Goal: Information Seeking & Learning: Check status

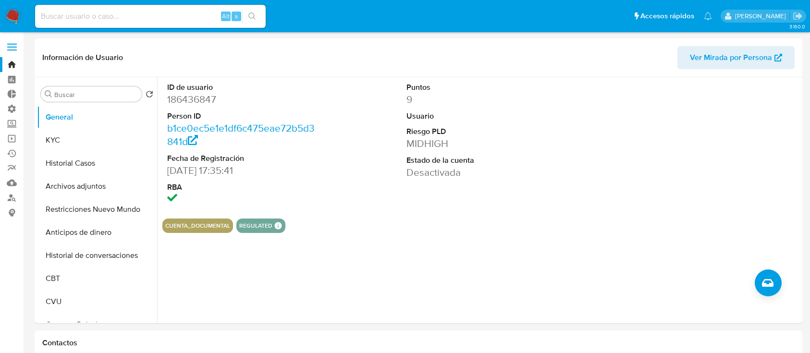
select select "10"
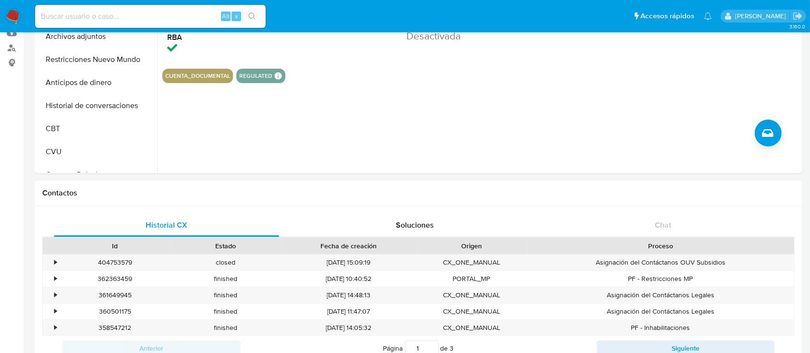
click at [85, 19] on input at bounding box center [150, 16] width 231 height 12
paste input "pablocriarb@gmail.com."
click at [85, 19] on input "pablocriarb@gmail.com" at bounding box center [150, 16] width 231 height 12
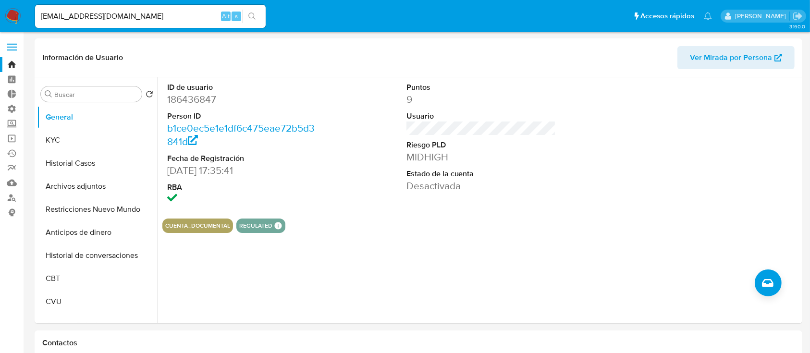
drag, startPoint x: 42, startPoint y: 15, endPoint x: 49, endPoint y: 23, distance: 10.2
click at [42, 15] on input "pablocriarb@gmail.com" at bounding box center [150, 16] width 231 height 12
click at [81, 137] on button "KYC" at bounding box center [93, 140] width 112 height 23
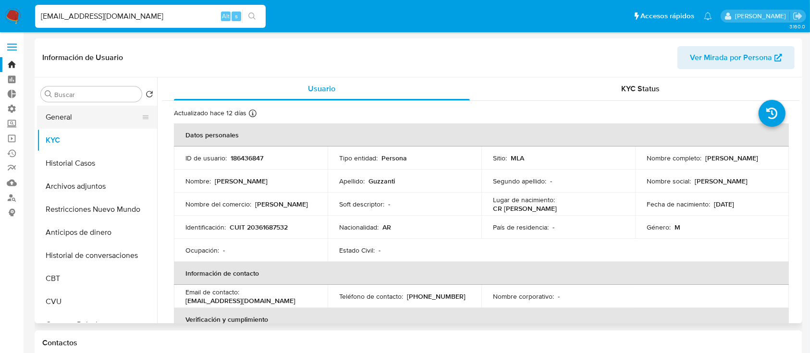
click at [55, 114] on button "General" at bounding box center [93, 117] width 112 height 23
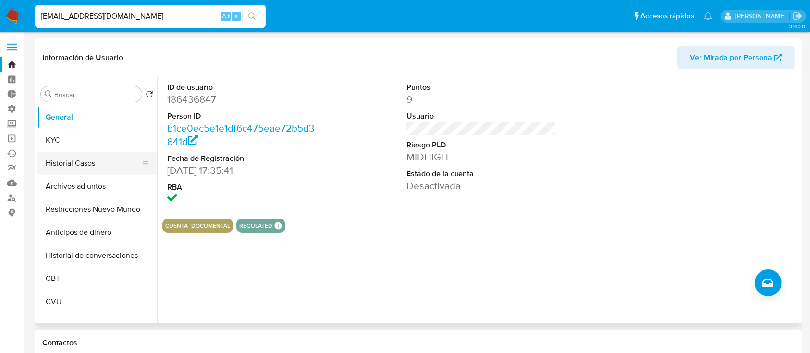
click at [102, 162] on button "Historial Casos" at bounding box center [93, 163] width 112 height 23
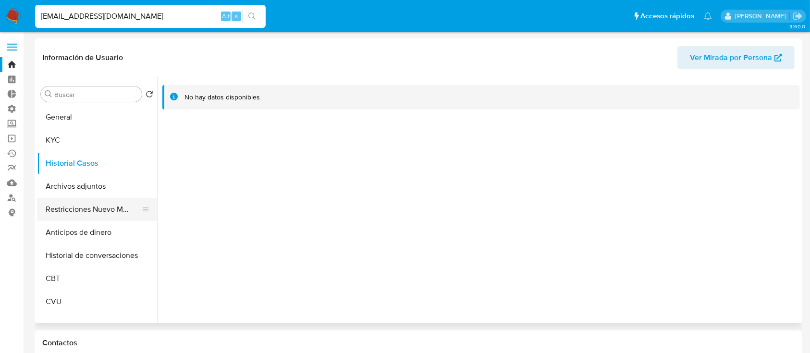
click at [100, 206] on button "Restricciones Nuevo Mundo" at bounding box center [93, 209] width 112 height 23
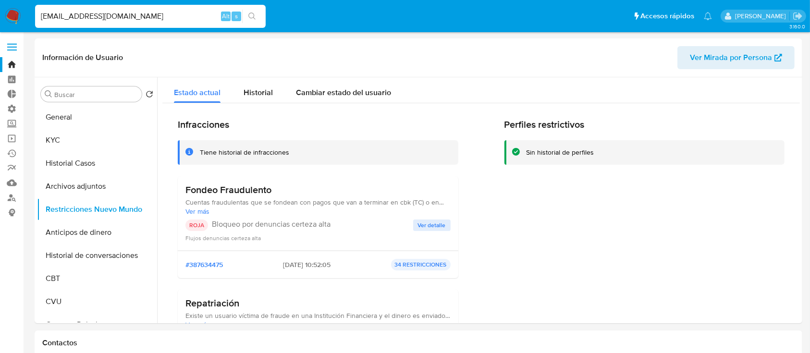
scroll to position [28, 0]
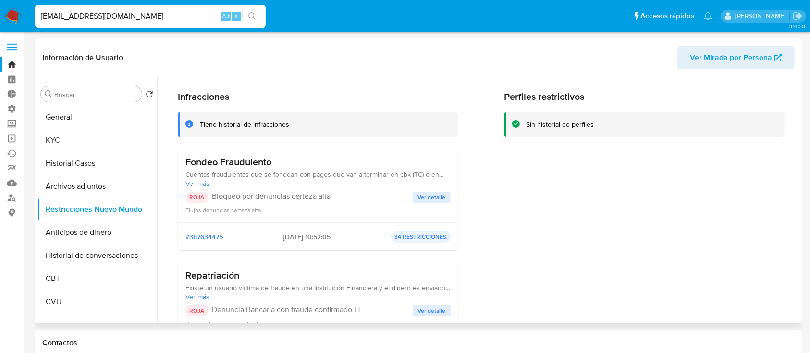
click at [422, 194] on span "Ver detalle" at bounding box center [432, 198] width 28 height 10
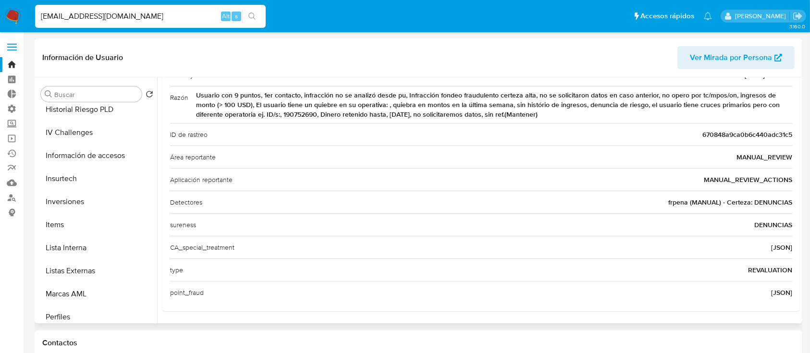
scroll to position [425, 0]
click at [74, 245] on button "Lista Interna" at bounding box center [93, 245] width 112 height 23
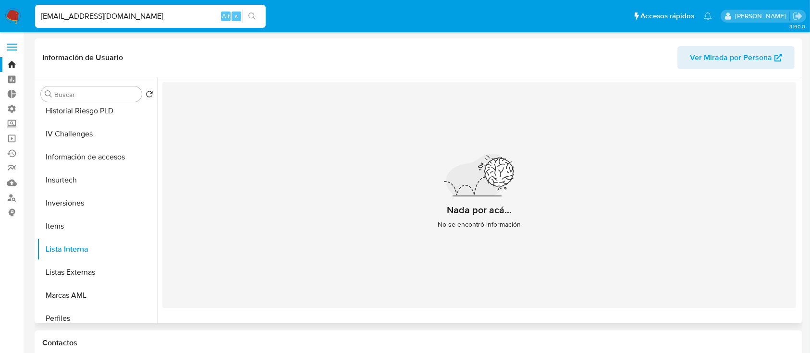
scroll to position [452, 0]
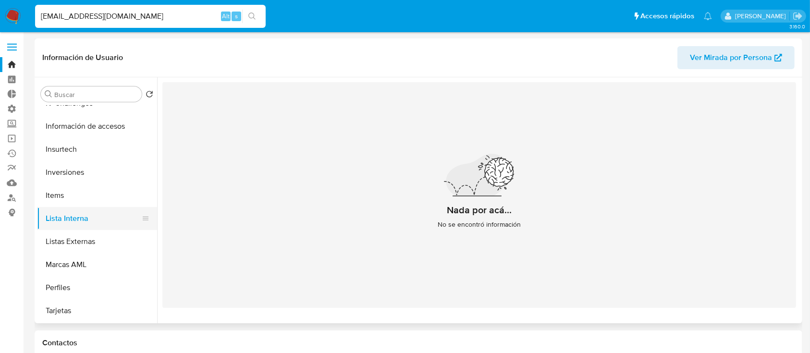
click at [90, 220] on button "Lista Interna" at bounding box center [93, 218] width 112 height 23
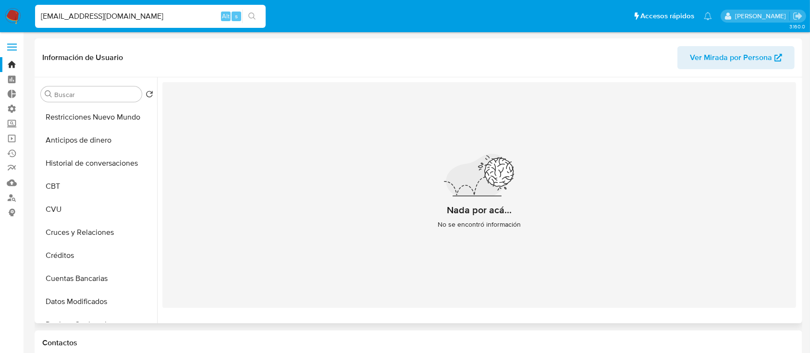
scroll to position [92, 0]
click at [69, 163] on button "Historial de conversaciones" at bounding box center [93, 163] width 112 height 23
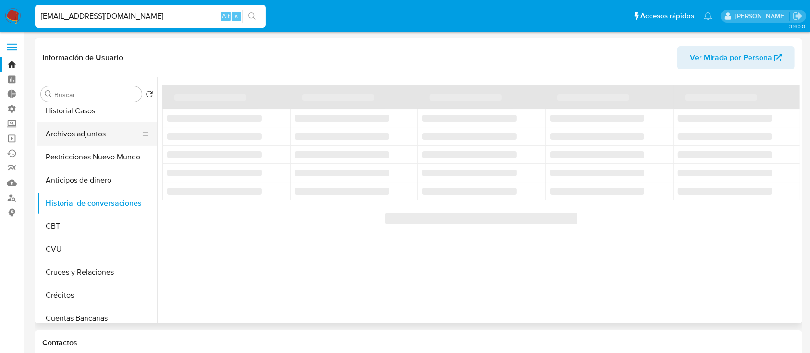
scroll to position [52, 0]
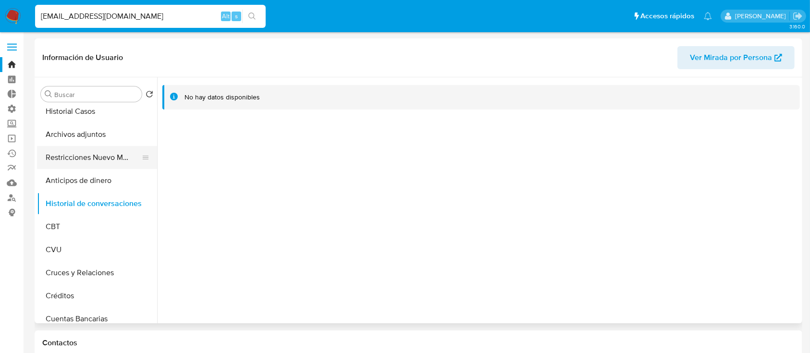
click at [90, 151] on button "Restricciones Nuevo Mundo" at bounding box center [93, 157] width 112 height 23
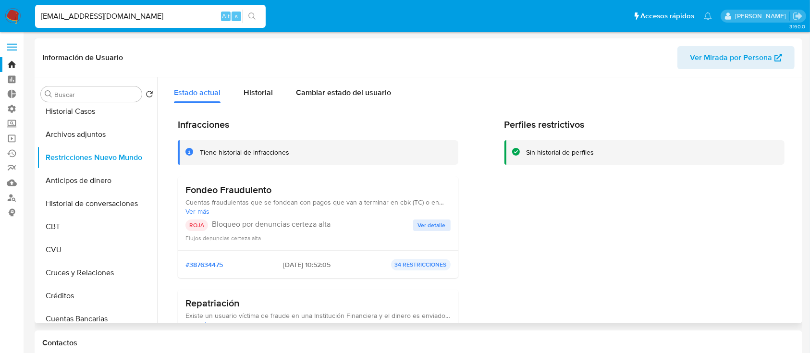
click at [425, 224] on span "Ver detalle" at bounding box center [432, 225] width 28 height 10
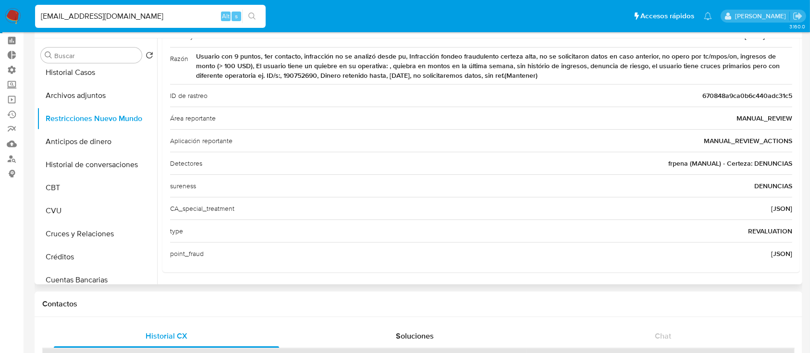
scroll to position [42, 0]
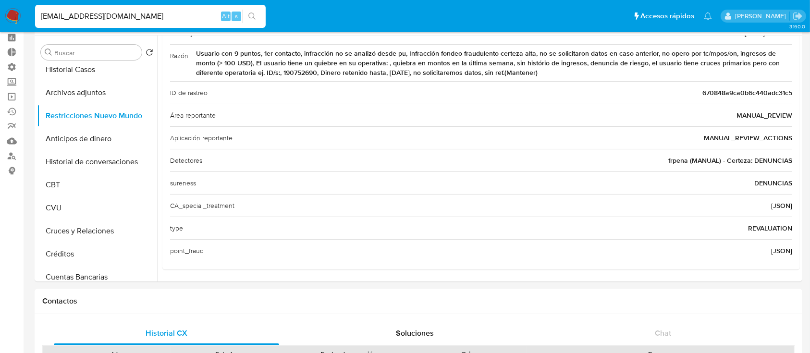
click at [121, 15] on input "pablocriarb@gmail.com" at bounding box center [150, 16] width 231 height 12
type input "p"
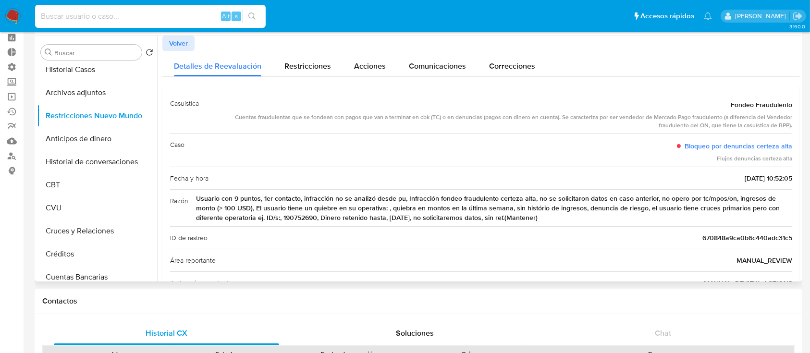
scroll to position [0, 0]
click at [699, 144] on link "Bloqueo por denuncias certeza alta" at bounding box center [738, 146] width 108 height 10
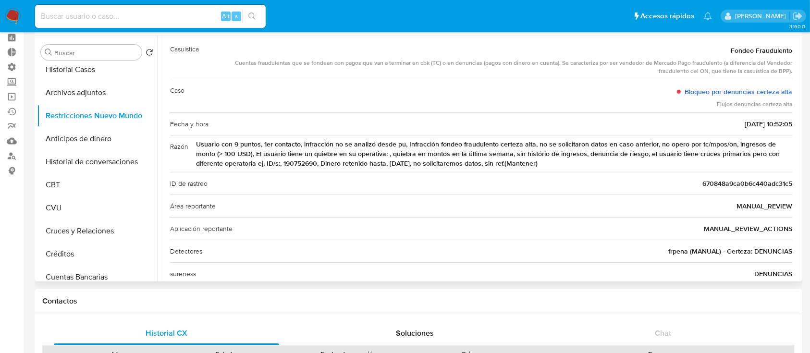
scroll to position [55, 0]
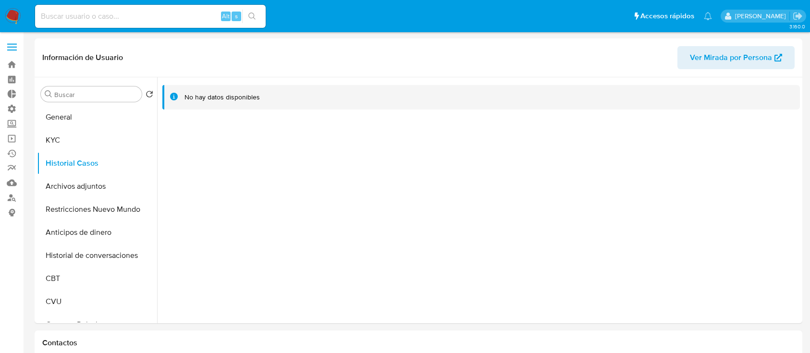
select select "10"
click at [50, 117] on button "General" at bounding box center [93, 117] width 112 height 23
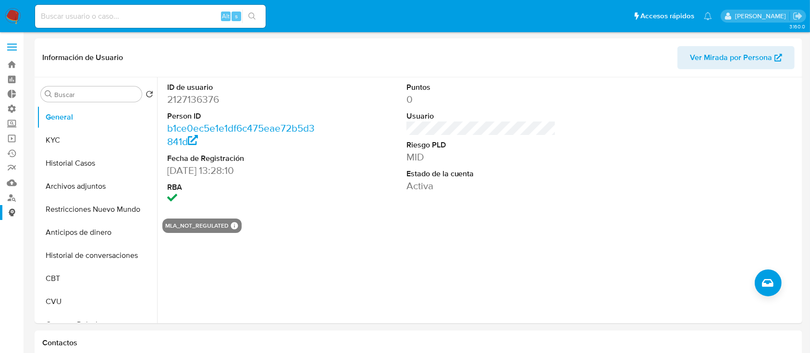
scroll to position [41, 0]
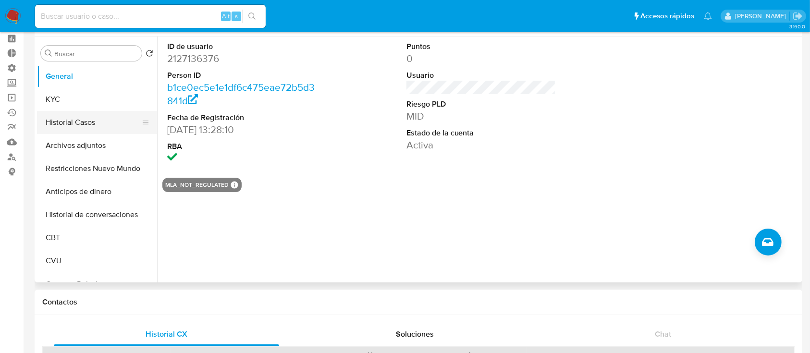
click at [91, 124] on button "Historial Casos" at bounding box center [93, 122] width 112 height 23
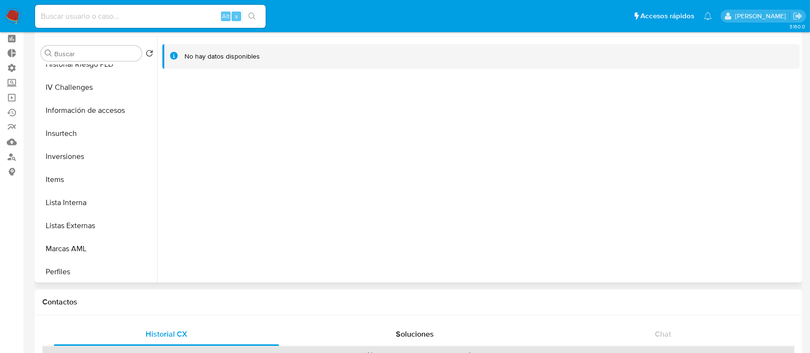
scroll to position [427, 0]
click at [58, 209] on button "Lista Interna" at bounding box center [93, 202] width 112 height 23
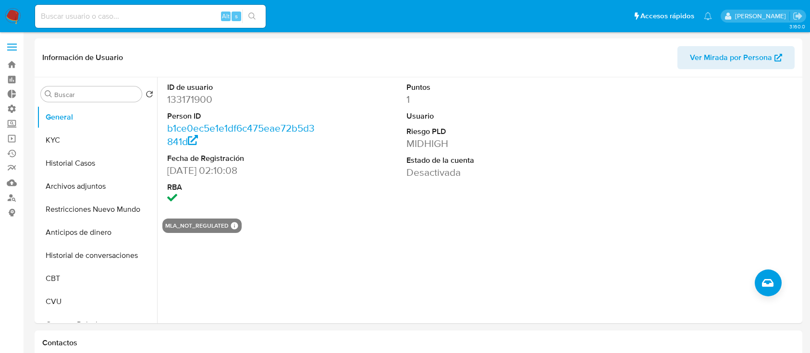
select select "10"
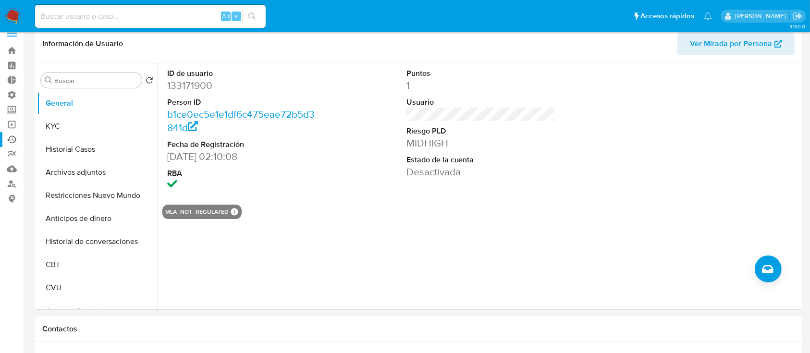
scroll to position [13, 0]
click at [62, 144] on button "Historial Casos" at bounding box center [93, 149] width 112 height 23
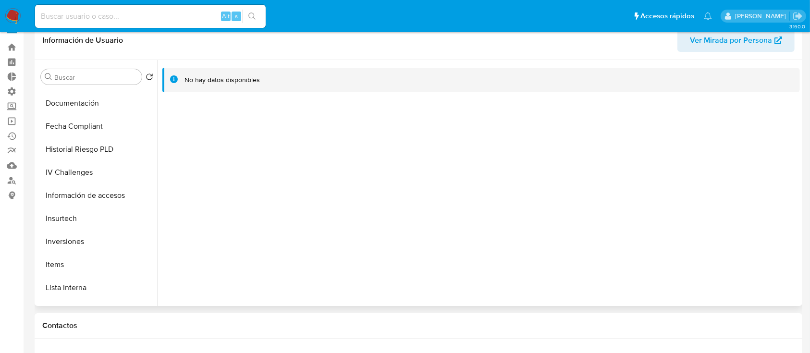
scroll to position [398, 0]
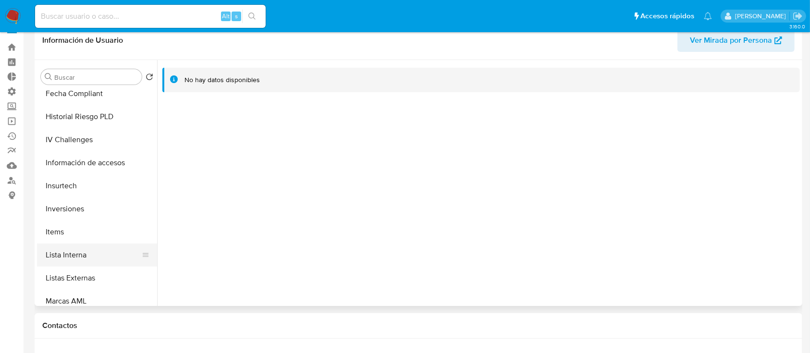
click at [119, 251] on button "Lista Interna" at bounding box center [93, 255] width 112 height 23
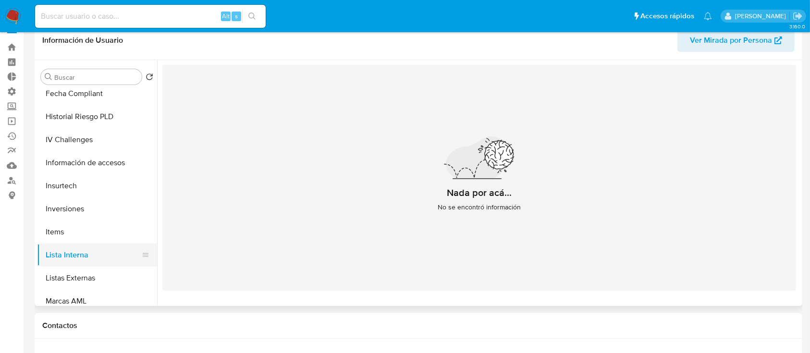
click at [64, 257] on button "Lista Interna" at bounding box center [93, 255] width 112 height 23
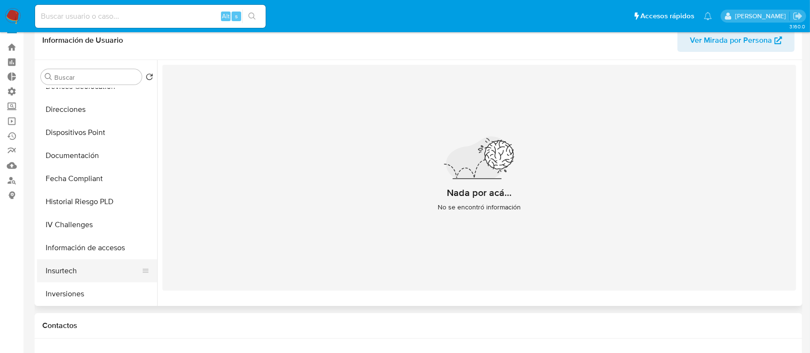
scroll to position [309, 0]
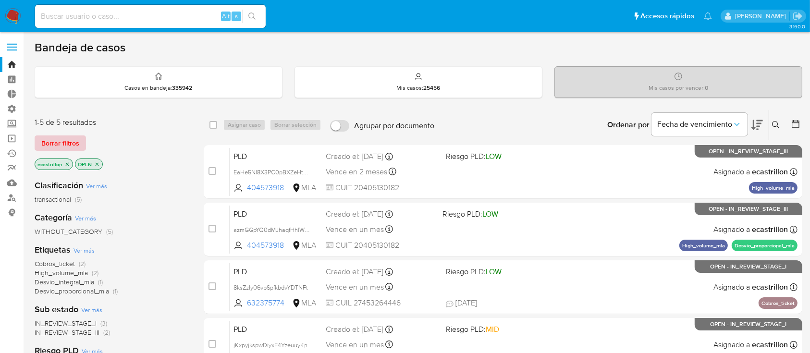
click at [51, 143] on span "Borrar filtros" at bounding box center [60, 142] width 38 height 13
click at [72, 140] on span "Borrar filtros" at bounding box center [60, 142] width 38 height 13
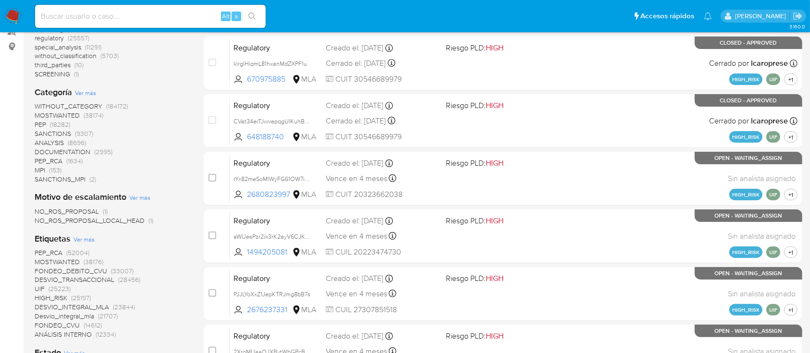
scroll to position [166, 0]
click at [56, 220] on span "NO_ROS_PROPOSAL_LOCAL_HEAD" at bounding box center [90, 221] width 110 height 10
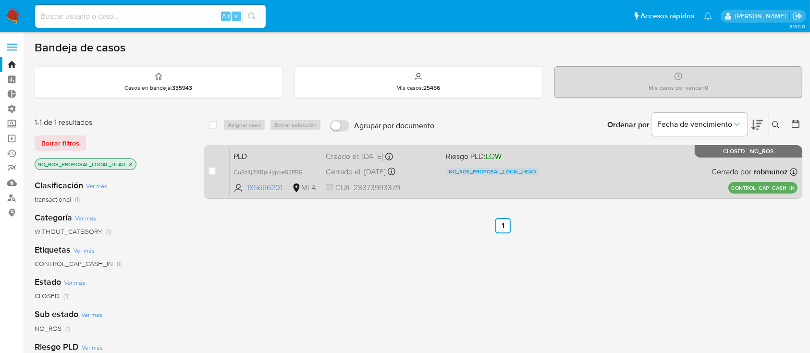
click at [591, 172] on div "PLD Cu5z4jRXRnHgpbe92PR6wfNZ 185666201 MLA Riesgo PLD: LOW NO_ROS_PROPOSAL_LOCA…" at bounding box center [514, 171] width 568 height 49
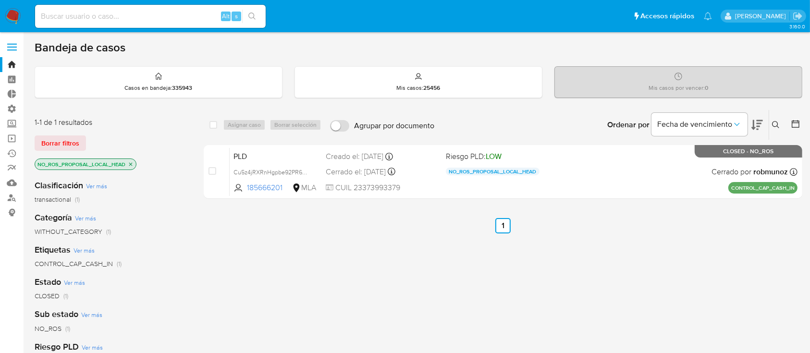
click at [132, 165] on icon "close-filter" at bounding box center [131, 164] width 6 height 6
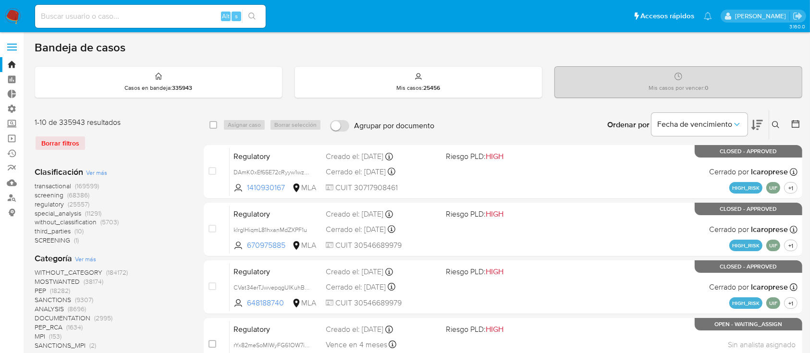
click at [46, 183] on span "transactional" at bounding box center [53, 186] width 37 height 10
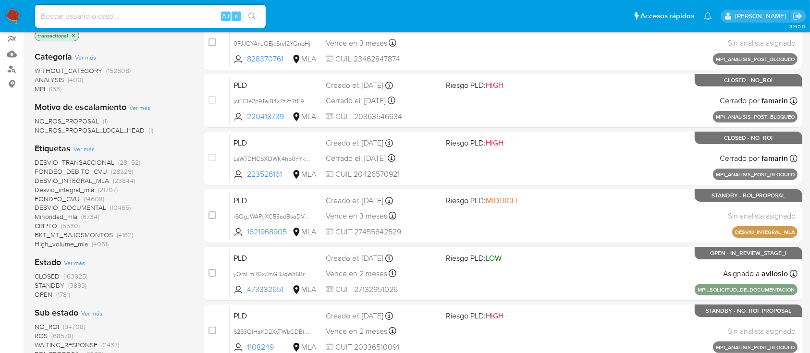
scroll to position [128, 0]
click at [41, 293] on span "OPEN" at bounding box center [44, 295] width 18 height 10
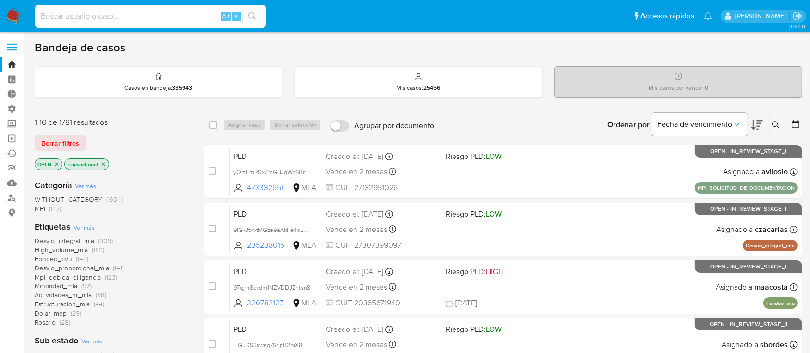
click at [88, 13] on input at bounding box center [150, 16] width 231 height 12
paste input "NlNvoDUe5k60FKqg1ePCd1II"
type input "NlNvoDUe5k60FKqg1ePCd1II"
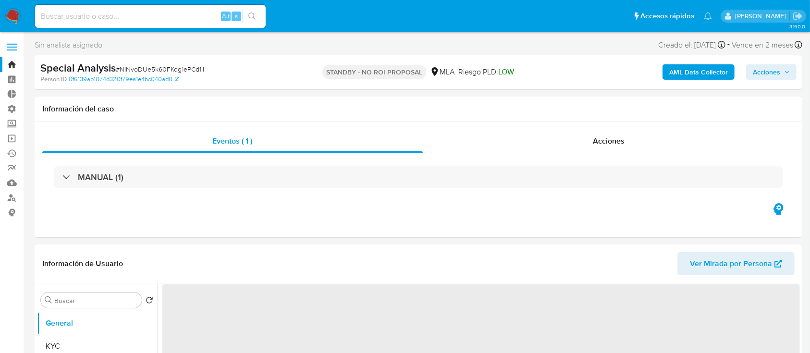
select select "10"
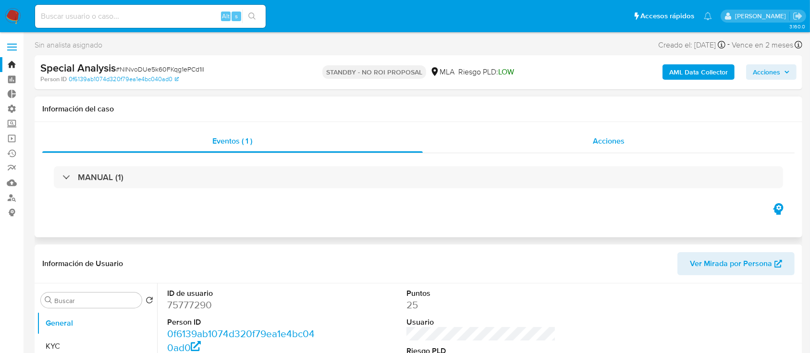
click at [517, 150] on div "Acciones" at bounding box center [609, 141] width 372 height 23
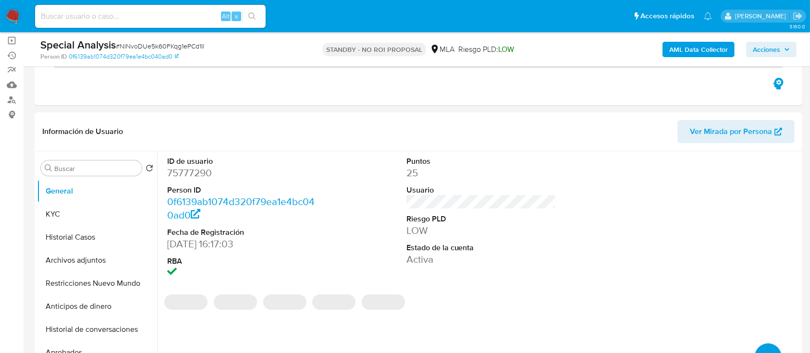
scroll to position [97, 0]
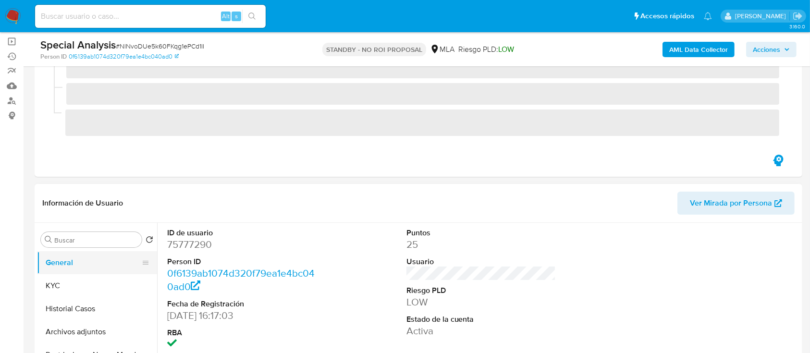
click at [48, 265] on button "General" at bounding box center [93, 262] width 112 height 23
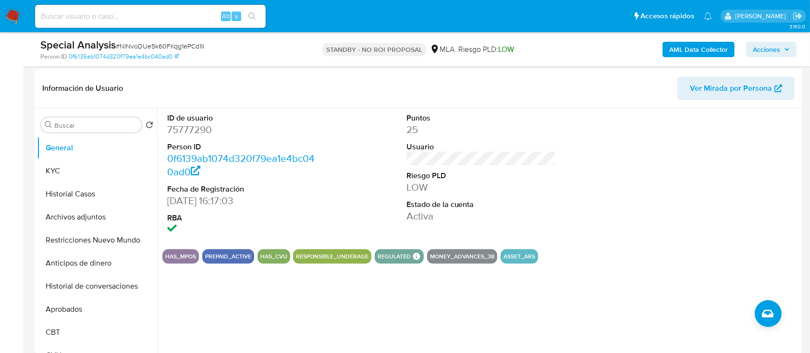
scroll to position [216, 0]
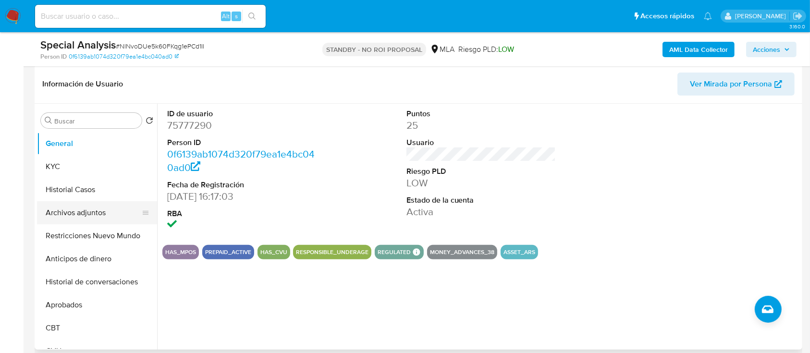
click at [58, 222] on button "Archivos adjuntos" at bounding box center [93, 212] width 112 height 23
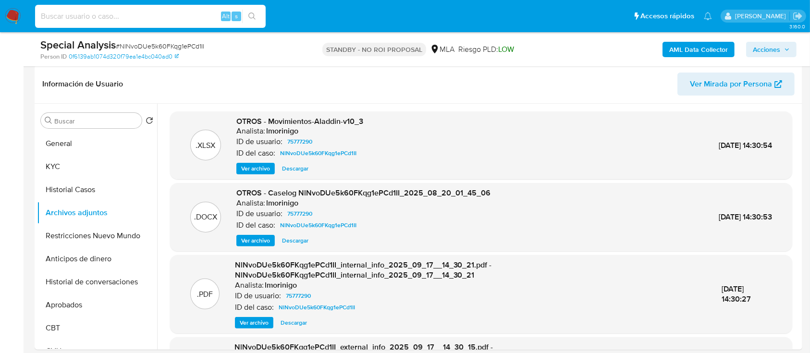
click at [154, 11] on input at bounding box center [150, 16] width 231 height 12
paste input "3r1H3DXCeZppxMKxYVcucl0p"
type input "3r1H3DXCeZppxMKxYVcucl0p"
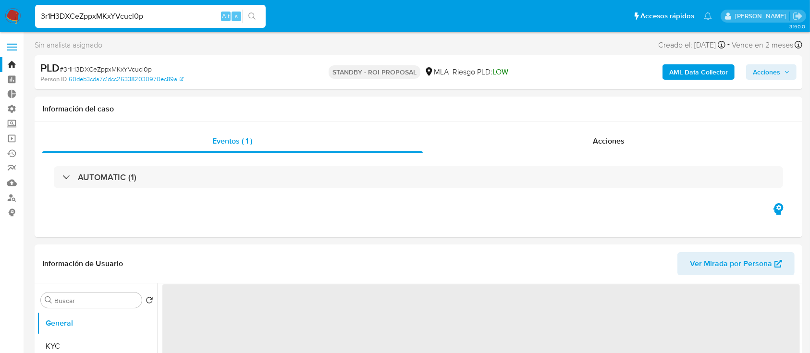
select select "10"
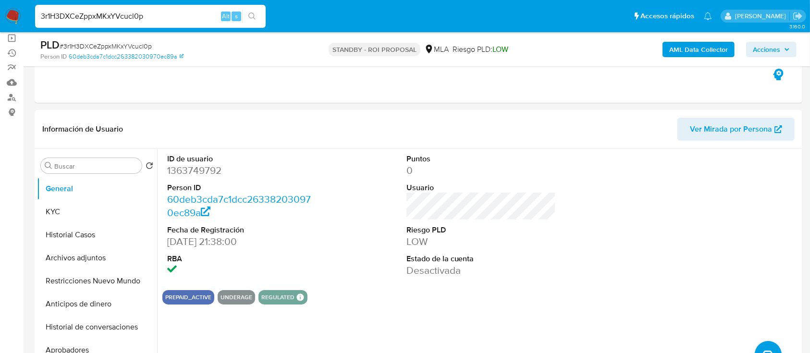
scroll to position [101, 0]
click at [125, 256] on button "Archivos adjuntos" at bounding box center [93, 257] width 112 height 23
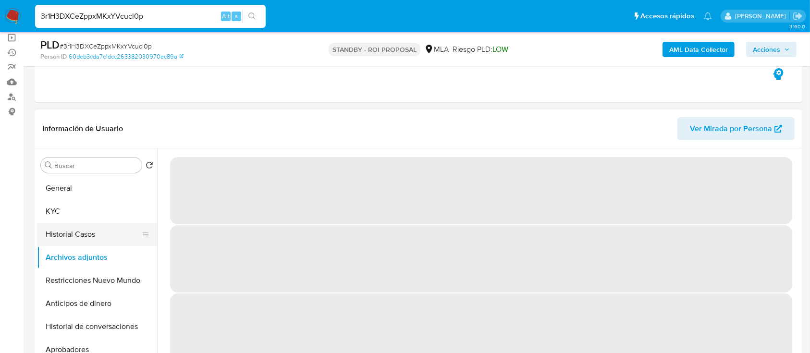
click at [111, 228] on button "Historial Casos" at bounding box center [93, 234] width 112 height 23
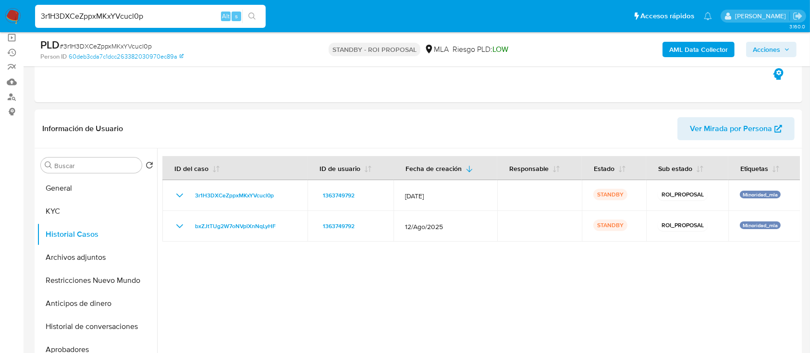
click at [205, 18] on input "3r1H3DXCeZppxMKxYVcucl0p" at bounding box center [150, 16] width 231 height 12
paste input "9mo5QywtCxMqnm8M4nXr5b4Y"
type input "9mo5QywtCxMqnm8M4nXr5b4Y"
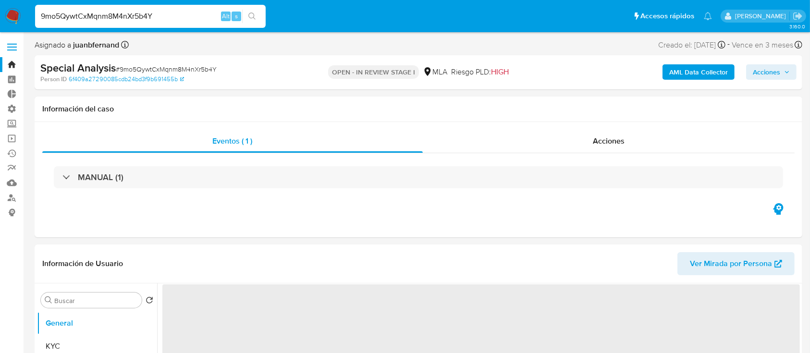
select select "10"
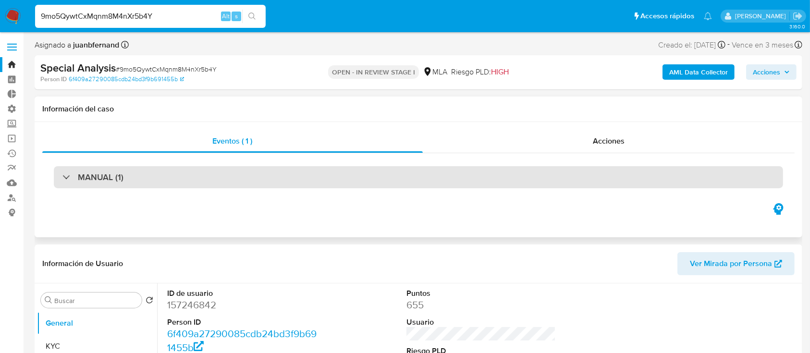
click at [84, 186] on div "MANUAL (1)" at bounding box center [418, 177] width 729 height 22
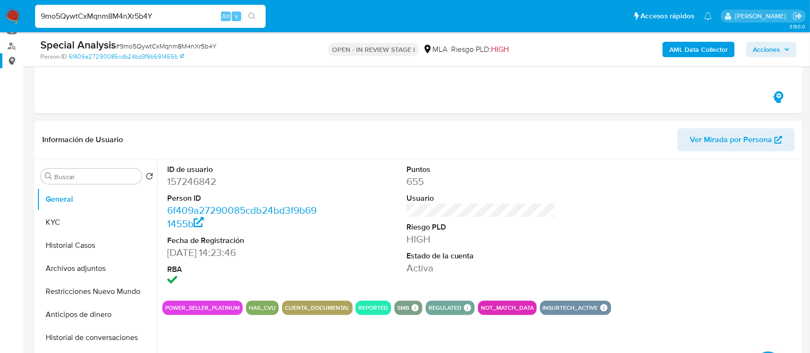
scroll to position [152, 0]
click at [76, 244] on button "Historial Casos" at bounding box center [93, 244] width 112 height 23
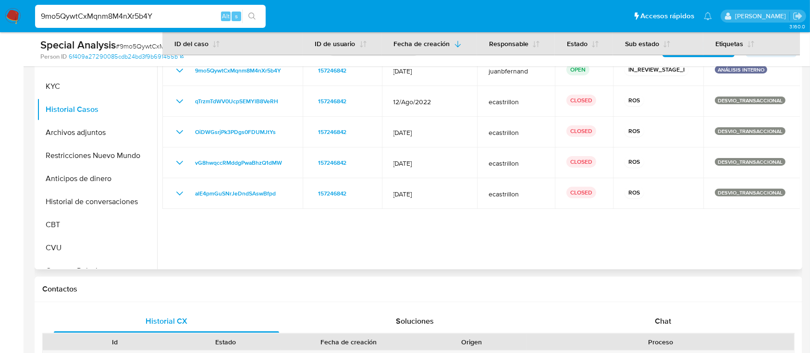
scroll to position [281, 0]
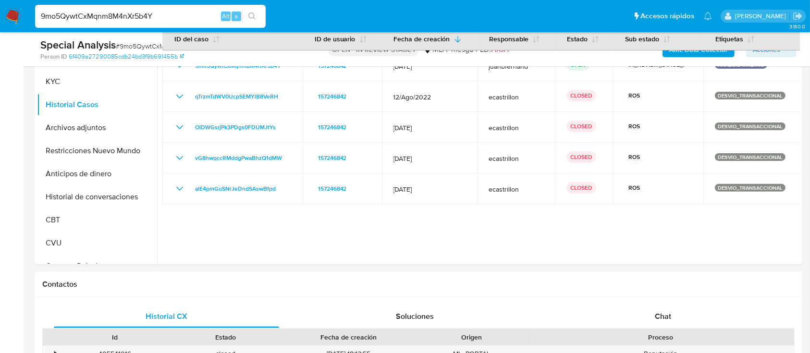
click at [132, 21] on input "9mo5QywtCxMqnm8M4nXr5b4Y" at bounding box center [150, 16] width 231 height 12
click at [134, 18] on input "9mo5QywtCxMqnm8M4nXr5b4Y" at bounding box center [150, 16] width 231 height 12
paste input "1343779533"
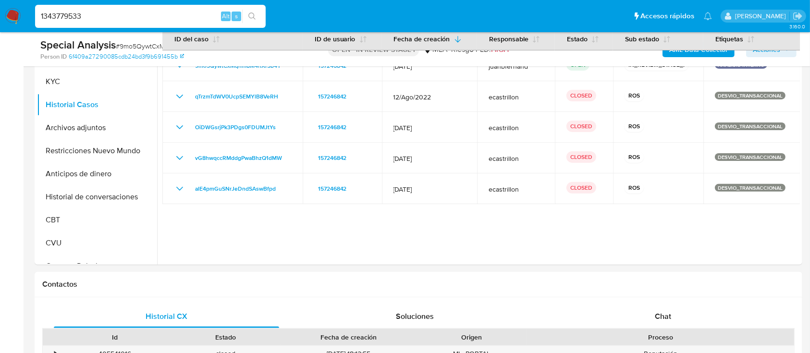
type input "1343779533"
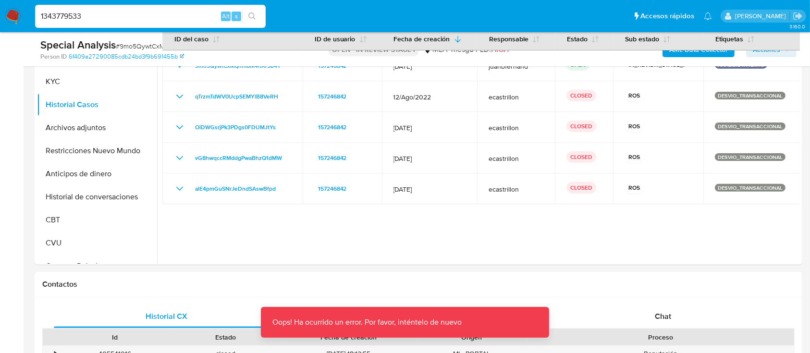
click at [87, 19] on input "1343779533" at bounding box center [150, 16] width 231 height 12
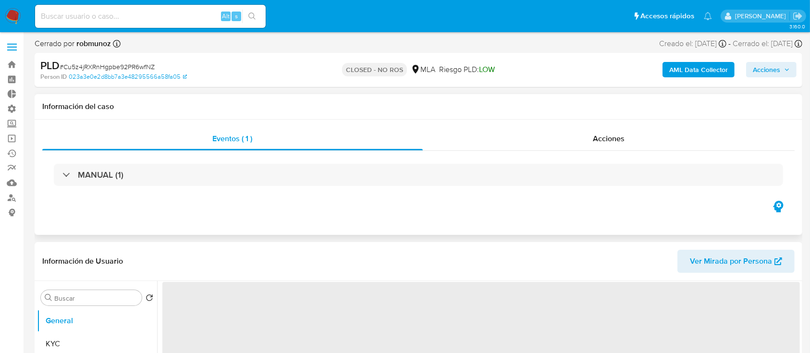
click at [587, 126] on div "Eventos ( 1 ) Acciones MANUAL (1)" at bounding box center [419, 177] width 768 height 115
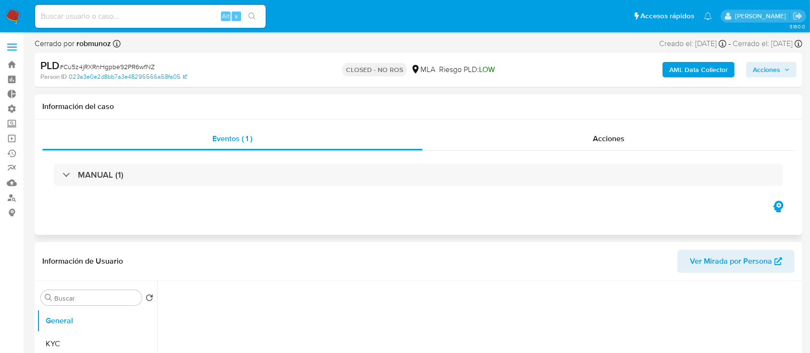
select select "10"
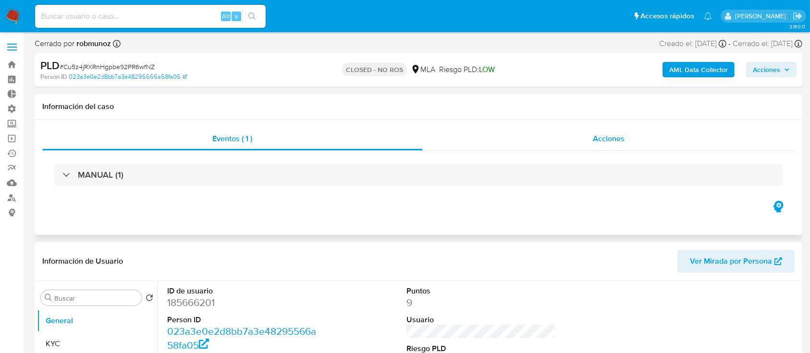
click at [586, 133] on div "Acciones" at bounding box center [609, 138] width 372 height 23
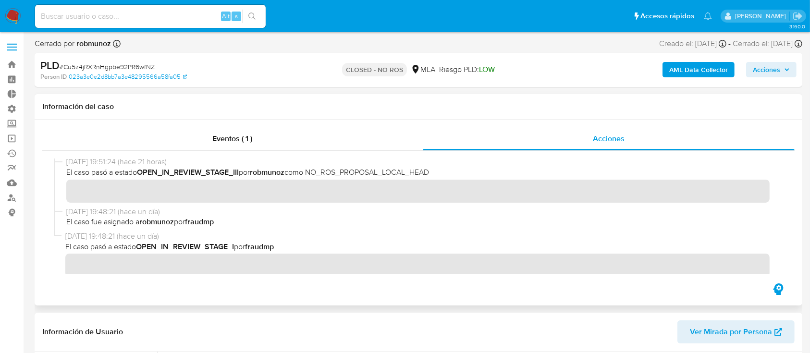
scroll to position [12, 0]
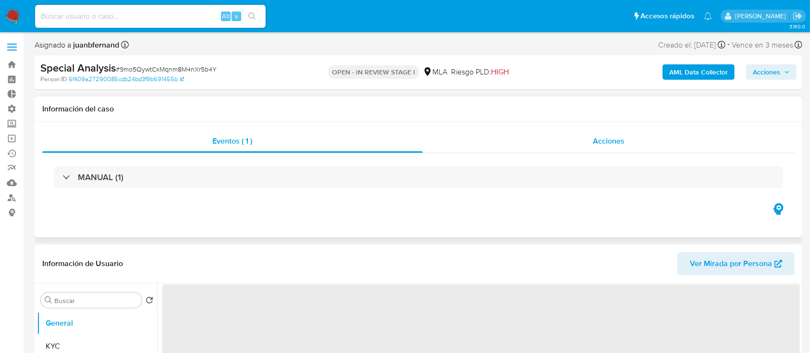
select select "10"
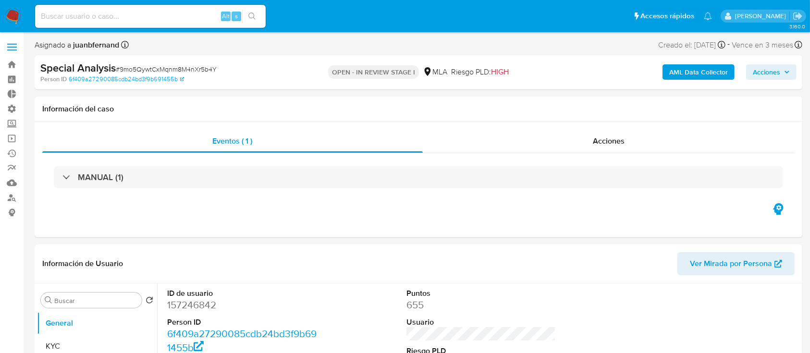
click at [88, 15] on input at bounding box center [150, 16] width 231 height 12
paste input "1343779533"
type input "1343779533"
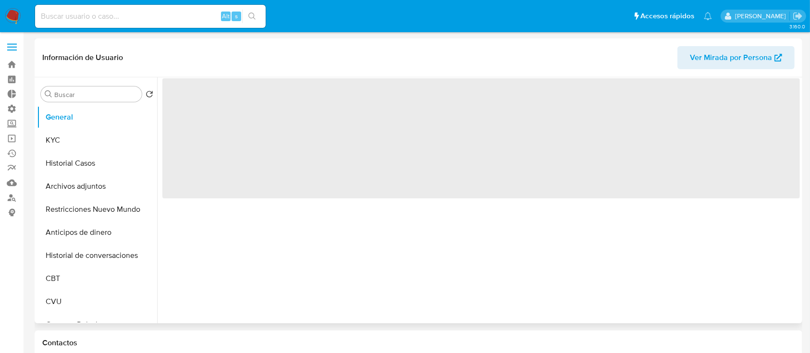
select select "10"
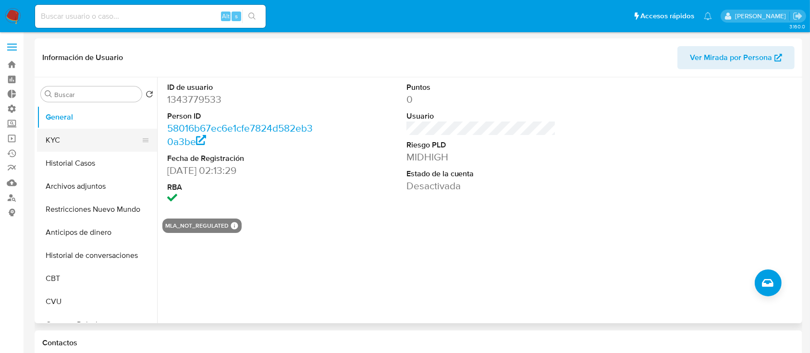
click at [108, 147] on button "KYC" at bounding box center [93, 140] width 112 height 23
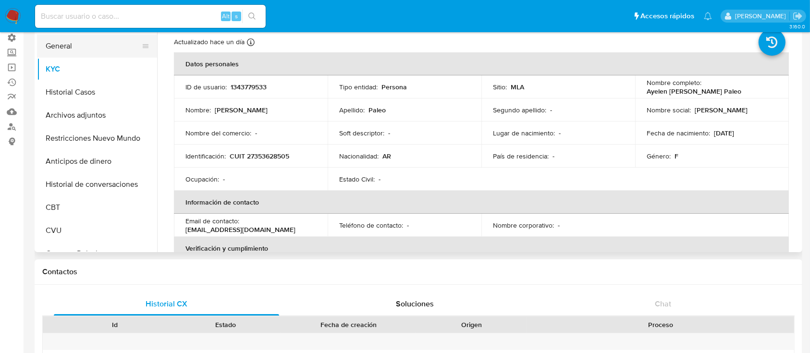
click at [59, 55] on button "General" at bounding box center [93, 46] width 112 height 23
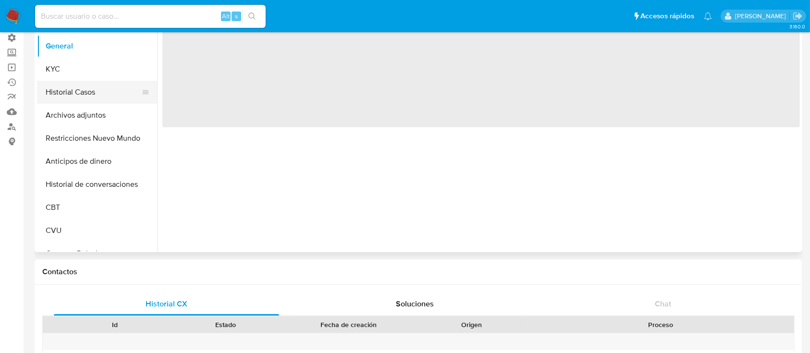
click at [75, 84] on button "Historial Casos" at bounding box center [93, 92] width 112 height 23
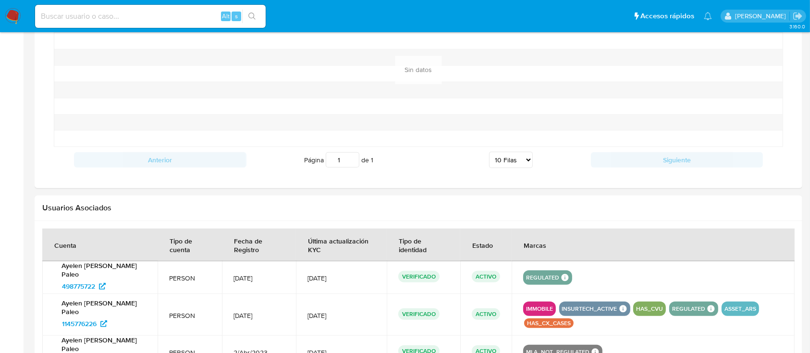
scroll to position [891, 0]
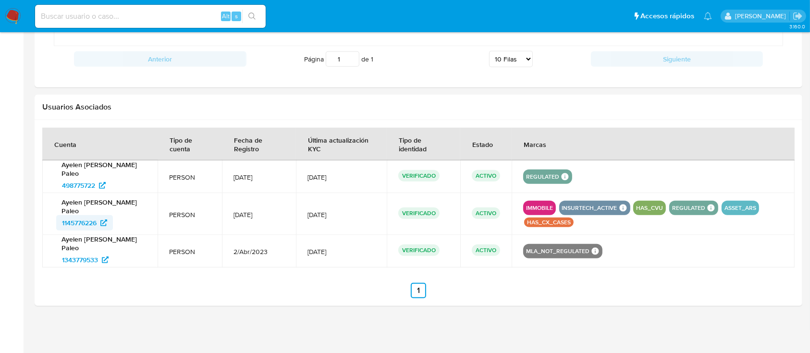
click at [90, 224] on span "1145776226" at bounding box center [79, 222] width 35 height 15
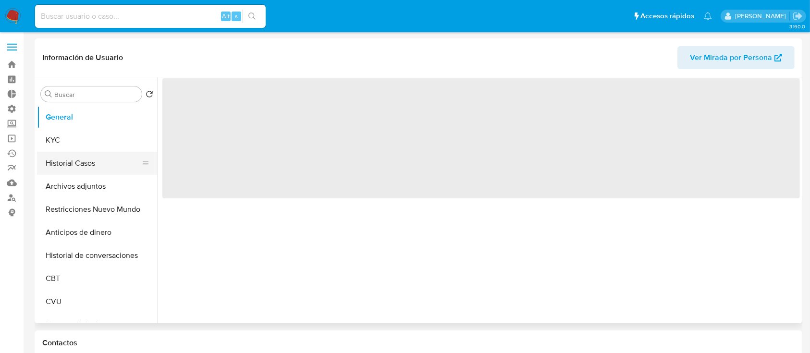
click at [110, 161] on button "Historial Casos" at bounding box center [93, 163] width 112 height 23
select select "10"
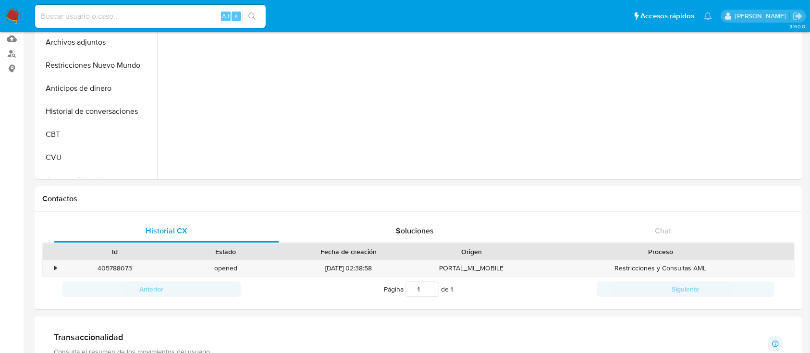
scroll to position [143, 0]
click at [121, 264] on div "405788073" at bounding box center [115, 269] width 111 height 16
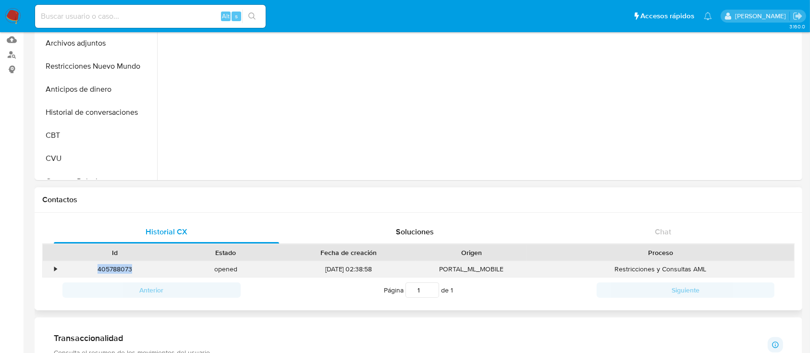
click at [121, 264] on div "405788073" at bounding box center [115, 269] width 111 height 16
copy div "405788073"
